Goal: Information Seeking & Learning: Learn about a topic

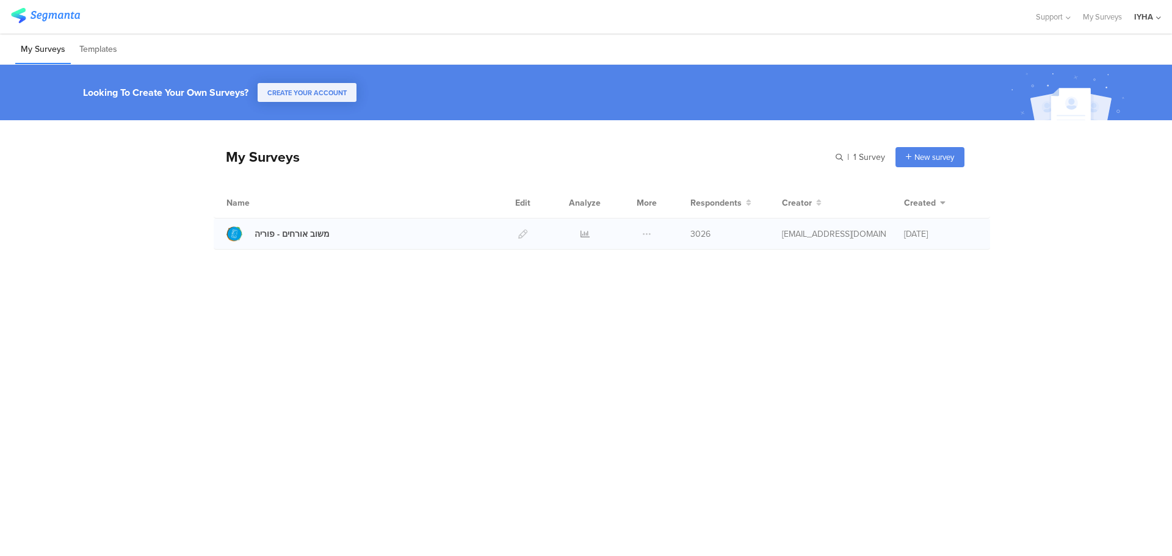
click at [578, 232] on div at bounding box center [584, 234] width 37 height 31
click at [583, 234] on icon at bounding box center [584, 233] width 9 height 9
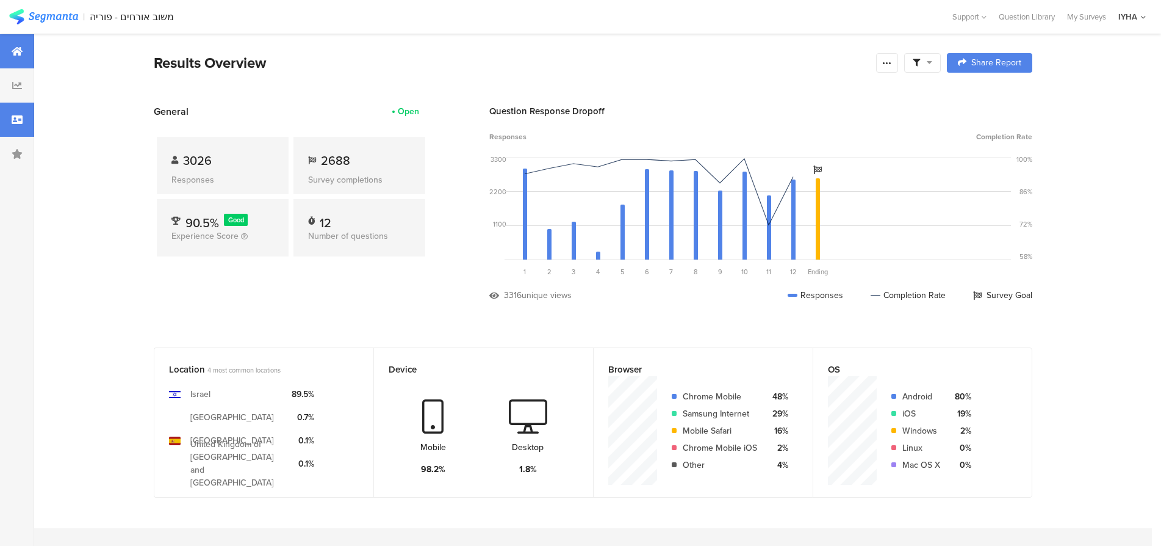
click at [26, 116] on div at bounding box center [17, 120] width 34 height 34
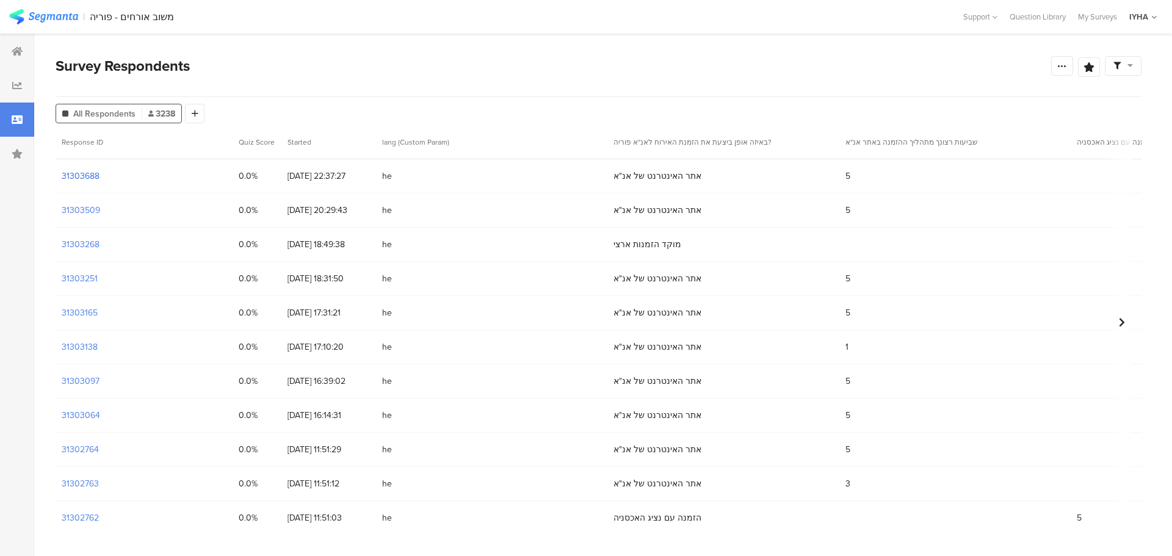
click at [92, 177] on section "31303688" at bounding box center [81, 176] width 38 height 13
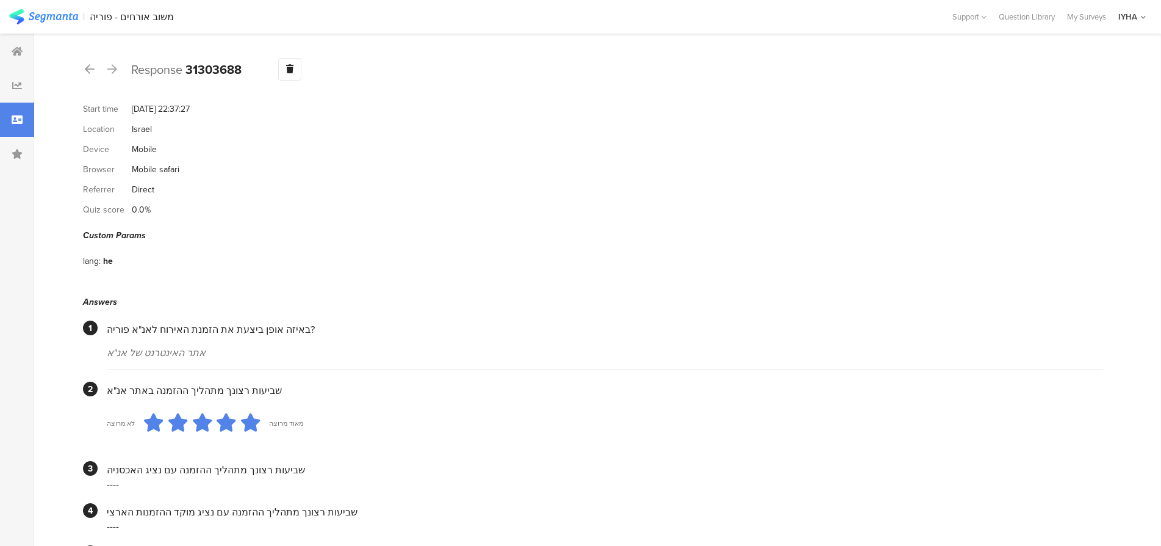
drag, startPoint x: 92, startPoint y: 68, endPoint x: 108, endPoint y: 73, distance: 16.6
click at [93, 68] on icon at bounding box center [90, 68] width 10 height 11
click at [84, 69] on div at bounding box center [89, 70] width 13 height 20
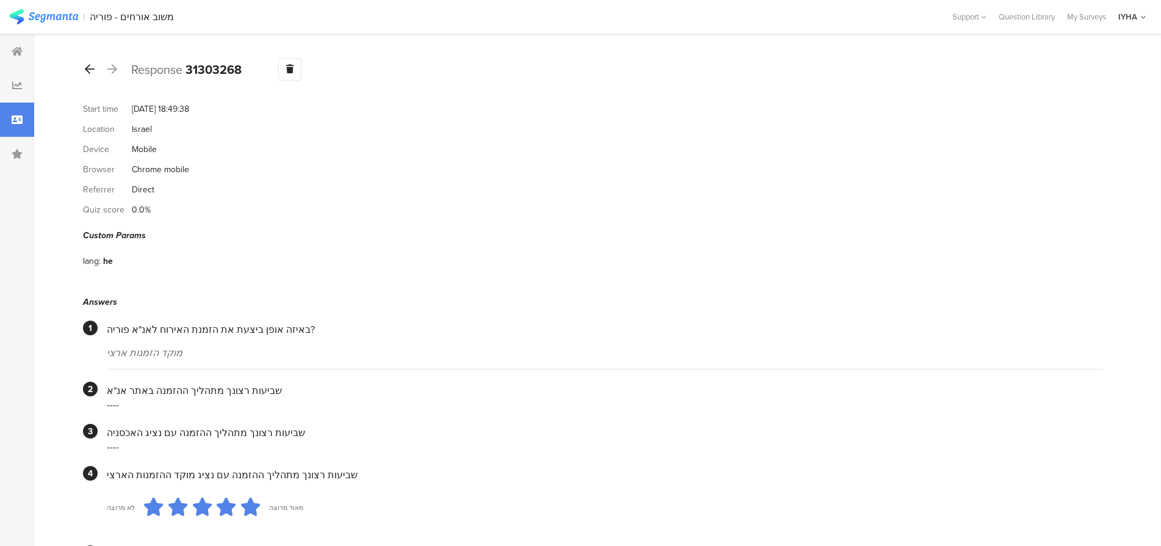
click at [91, 65] on icon at bounding box center [90, 68] width 10 height 11
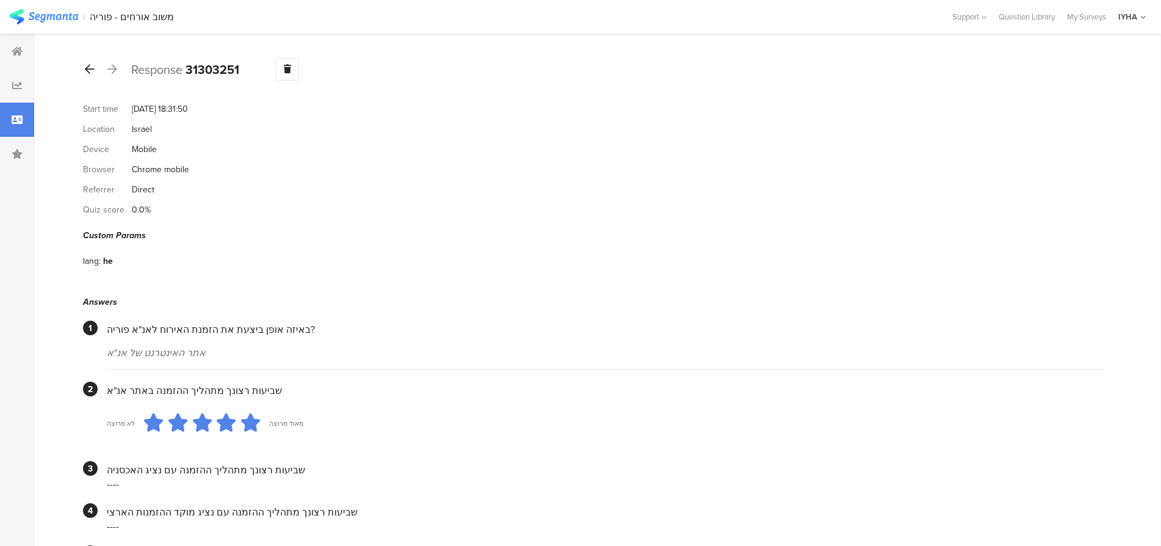
click at [89, 68] on icon at bounding box center [90, 68] width 10 height 11
click at [91, 67] on icon at bounding box center [90, 68] width 10 height 11
click at [90, 63] on icon at bounding box center [90, 68] width 10 height 11
click at [92, 71] on icon at bounding box center [90, 68] width 10 height 11
click at [95, 67] on div at bounding box center [89, 70] width 13 height 20
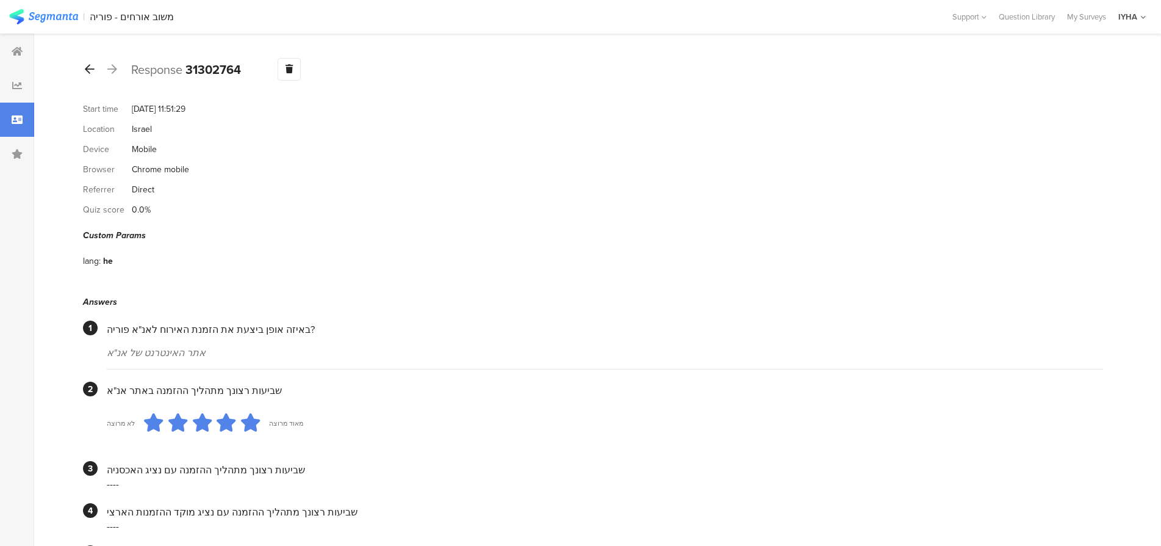
click at [90, 71] on icon at bounding box center [90, 68] width 10 height 11
click at [90, 67] on icon at bounding box center [90, 68] width 10 height 11
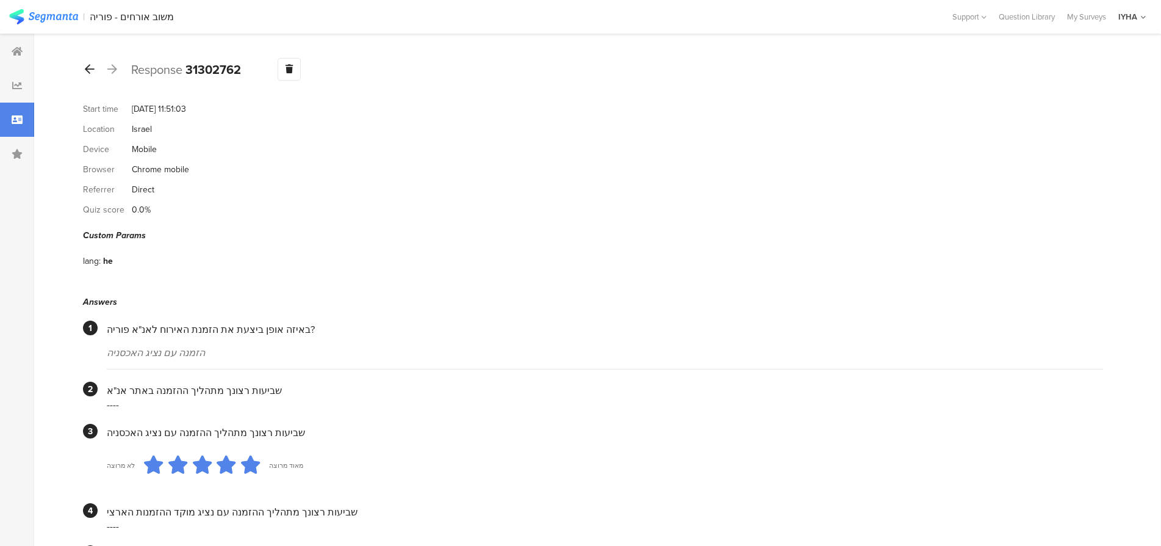
click at [92, 67] on icon at bounding box center [90, 68] width 10 height 11
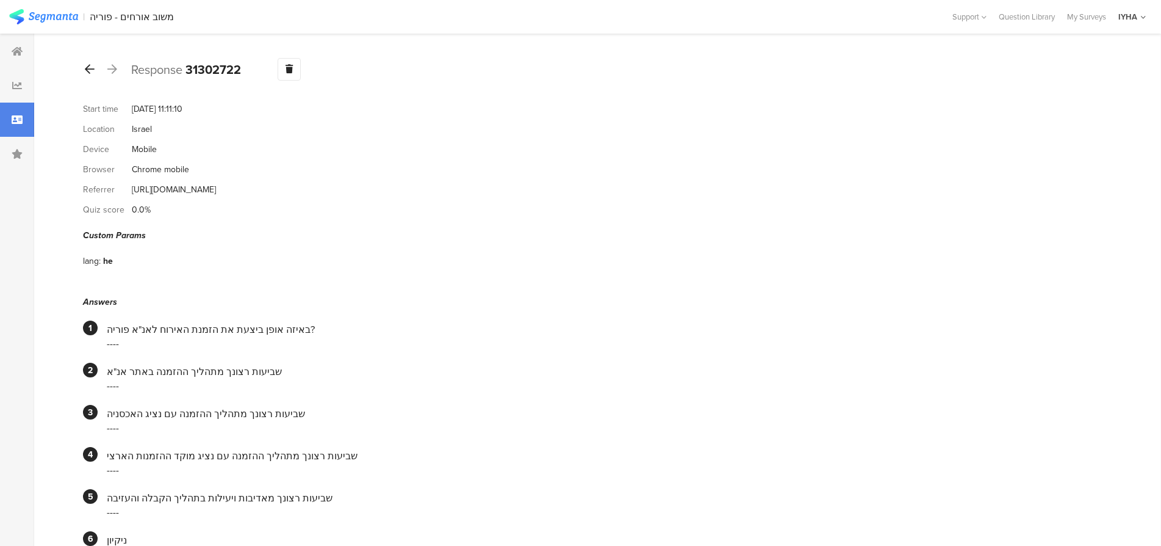
click at [92, 66] on icon at bounding box center [90, 68] width 10 height 11
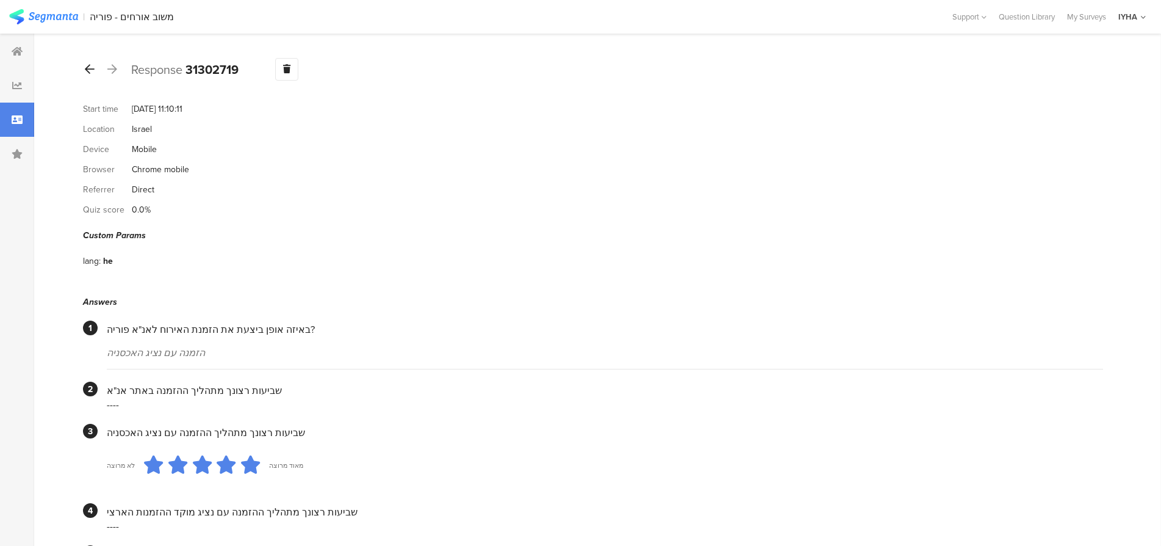
click at [89, 69] on icon at bounding box center [90, 68] width 10 height 11
click at [88, 68] on icon at bounding box center [90, 68] width 10 height 11
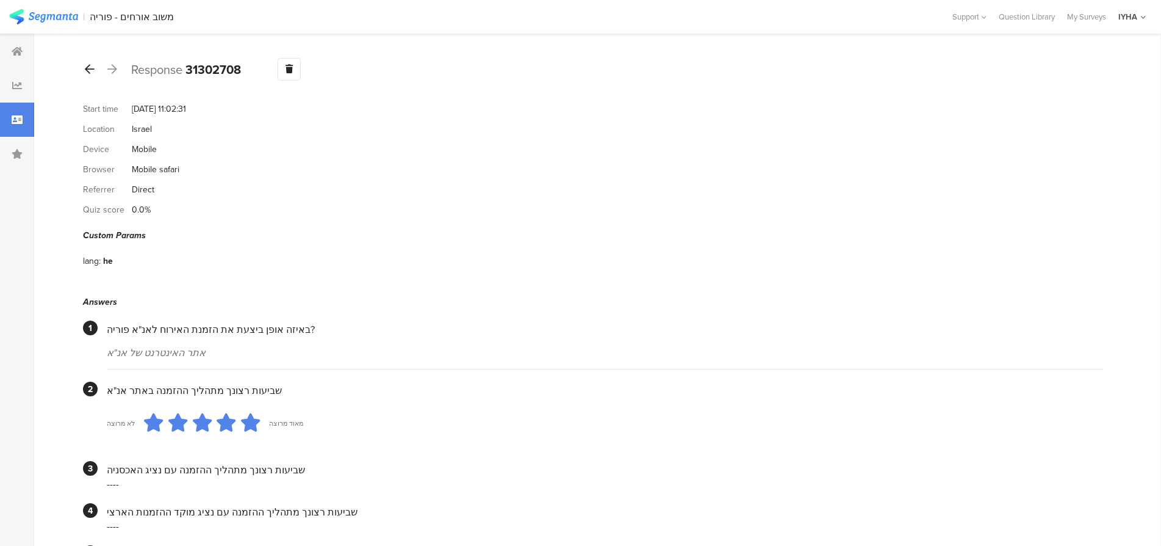
click at [87, 70] on icon at bounding box center [90, 68] width 10 height 11
click at [84, 65] on div at bounding box center [89, 70] width 13 height 20
click at [87, 70] on icon at bounding box center [90, 68] width 10 height 11
click at [88, 64] on icon at bounding box center [90, 68] width 10 height 11
click at [89, 67] on icon at bounding box center [90, 68] width 10 height 11
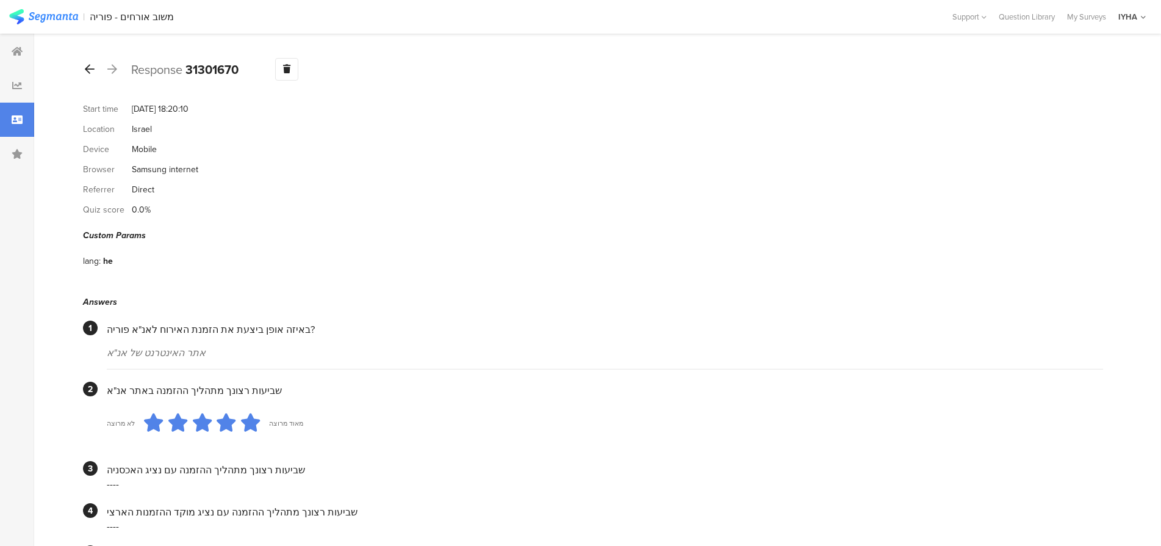
click at [87, 70] on icon at bounding box center [90, 68] width 10 height 11
click at [88, 65] on icon at bounding box center [90, 68] width 10 height 11
click at [92, 67] on icon at bounding box center [90, 68] width 10 height 11
click at [85, 70] on icon at bounding box center [90, 68] width 10 height 11
click at [84, 68] on div at bounding box center [89, 70] width 13 height 20
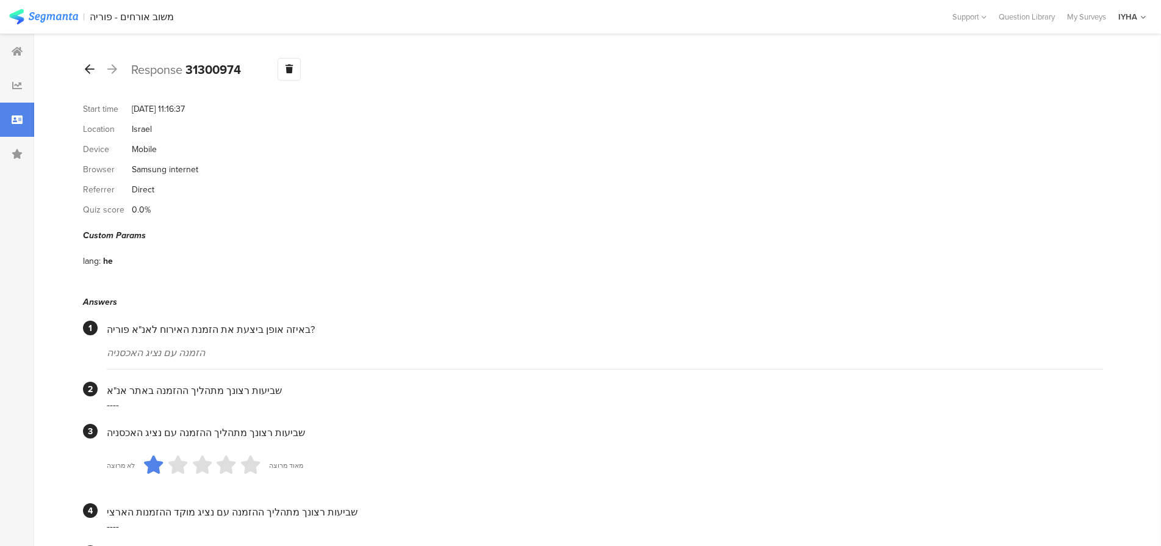
click at [89, 68] on icon at bounding box center [90, 68] width 10 height 11
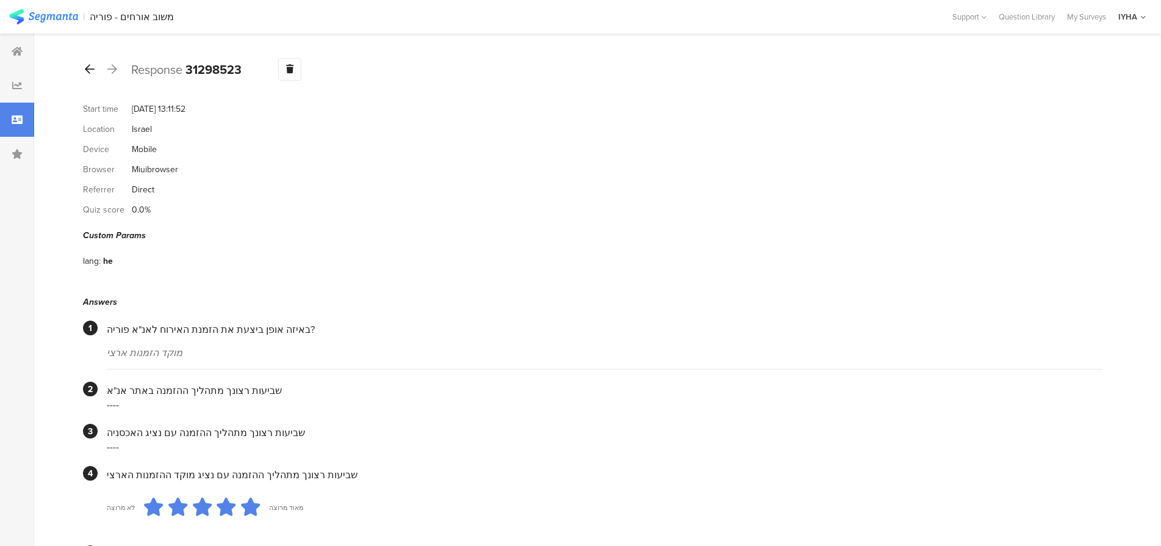
click at [87, 65] on icon at bounding box center [90, 68] width 10 height 11
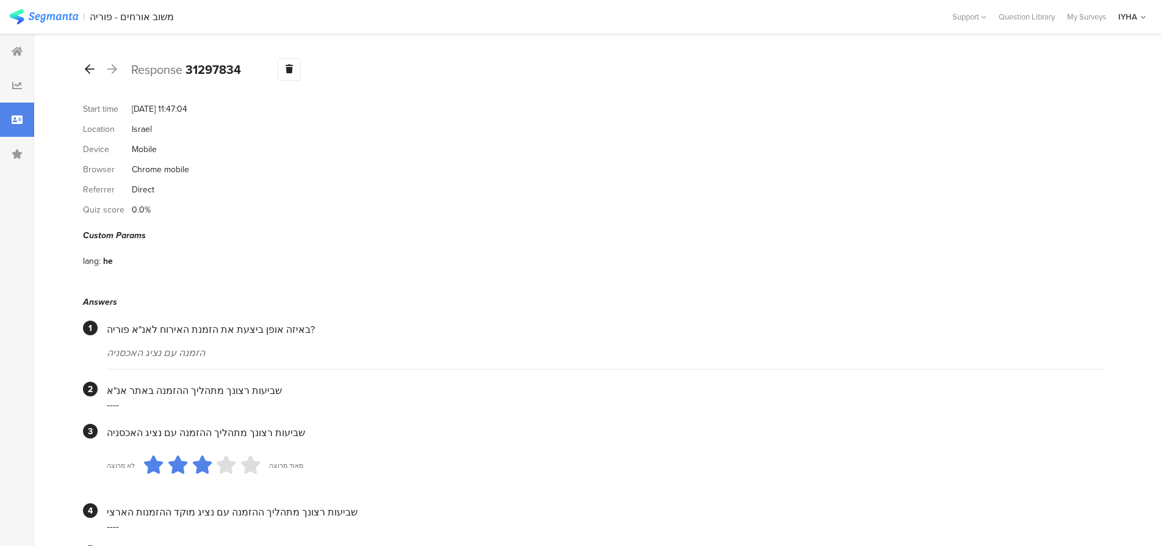
click at [88, 68] on icon at bounding box center [90, 68] width 10 height 11
click at [93, 69] on icon at bounding box center [90, 68] width 10 height 11
click at [90, 70] on icon at bounding box center [90, 68] width 10 height 11
click at [86, 71] on icon at bounding box center [90, 68] width 10 height 11
click at [91, 66] on icon at bounding box center [90, 68] width 10 height 11
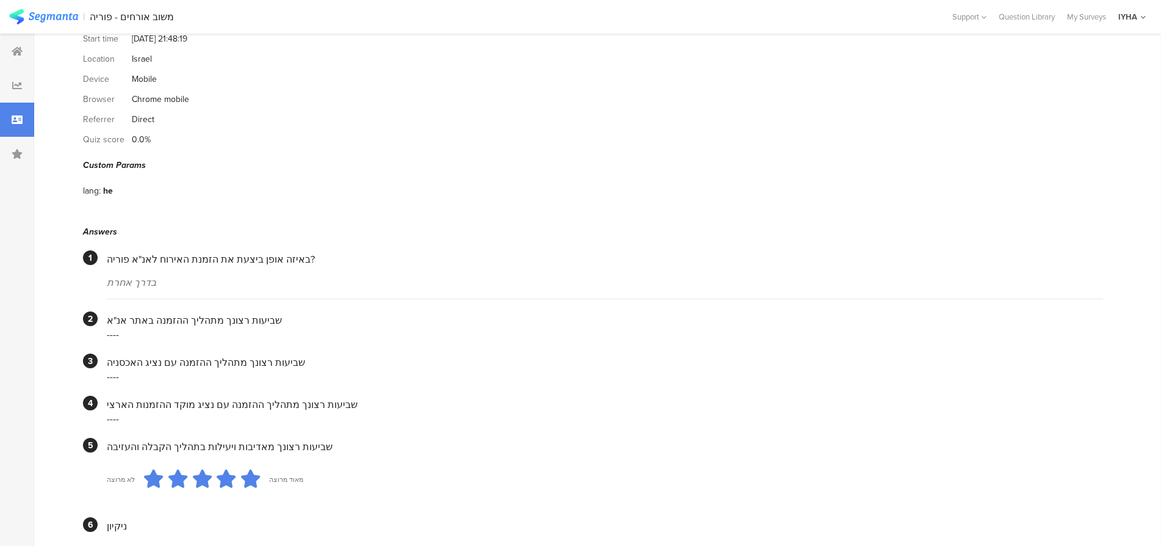
scroll to position [61, 0]
